Goal: Information Seeking & Learning: Learn about a topic

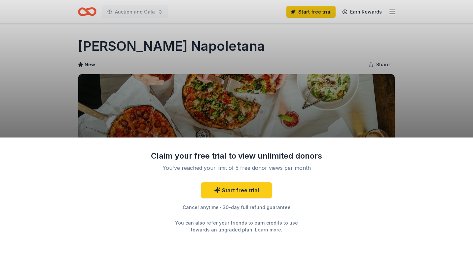
click at [258, 230] on link "Learn more" at bounding box center [268, 229] width 26 height 7
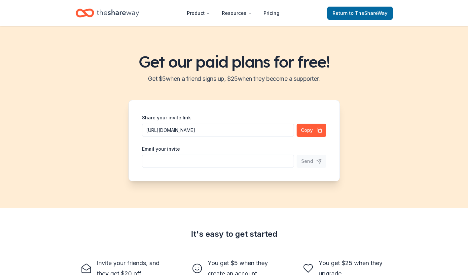
click at [102, 90] on div "Get our paid plans for free! Get $ 5 when a friend signs up, $ 25 when they bec…" at bounding box center [234, 117] width 468 height 182
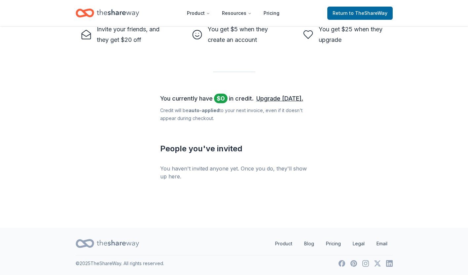
scroll to position [234, 0]
click at [335, 246] on link "Pricing" at bounding box center [332, 243] width 25 height 13
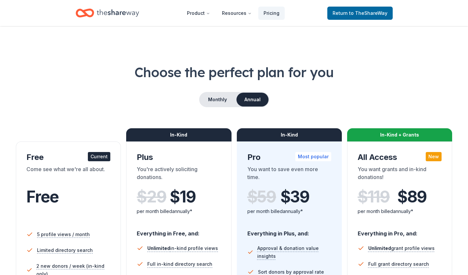
scroll to position [99, 0]
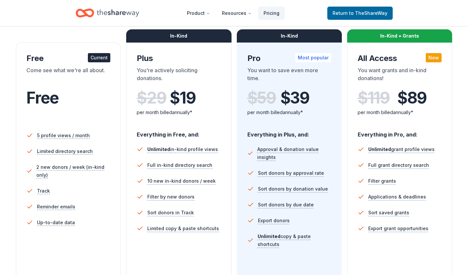
drag, startPoint x: 413, startPoint y: 165, endPoint x: 352, endPoint y: 254, distance: 108.0
click at [352, 254] on div "In-Kind + Grants All Access New You want grants and in-kind donations! $ 119 $ …" at bounding box center [399, 178] width 105 height 271
click at [414, 168] on span "Full grant directory search" at bounding box center [399, 165] width 64 height 8
click at [414, 166] on span "Full grant directory search" at bounding box center [399, 165] width 64 height 8
